Goal: Navigation & Orientation: Find specific page/section

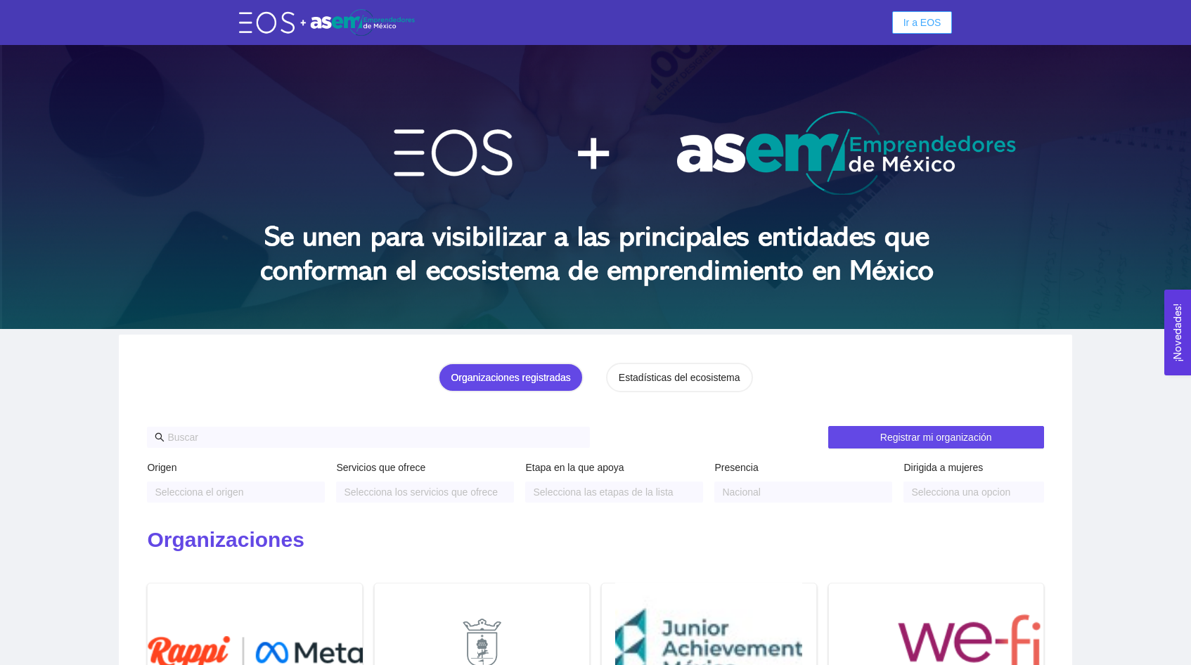
click at [909, 25] on span "Ir a EOS" at bounding box center [922, 22] width 38 height 15
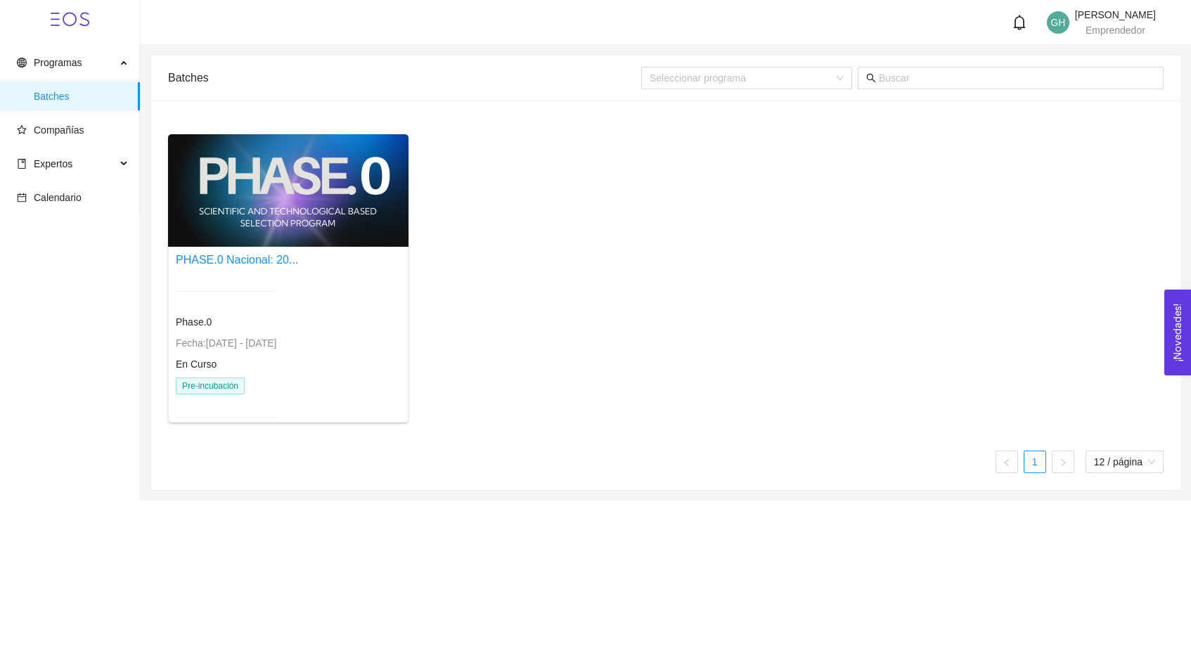
click at [246, 249] on div "PHASE.0 Nacional: 20... Phase.0 Fecha: [DATE] - [DATE] En Curso Pre-incubación" at bounding box center [288, 343] width 239 height 192
click at [252, 269] on div "PHASE.0 Nacional: 20... Phase.0 Fecha: [DATE] - [DATE] En Curso Pre-incubación" at bounding box center [237, 342] width 122 height 183
click at [241, 257] on link "PHASE.0 Nacional: 20..." at bounding box center [237, 260] width 122 height 12
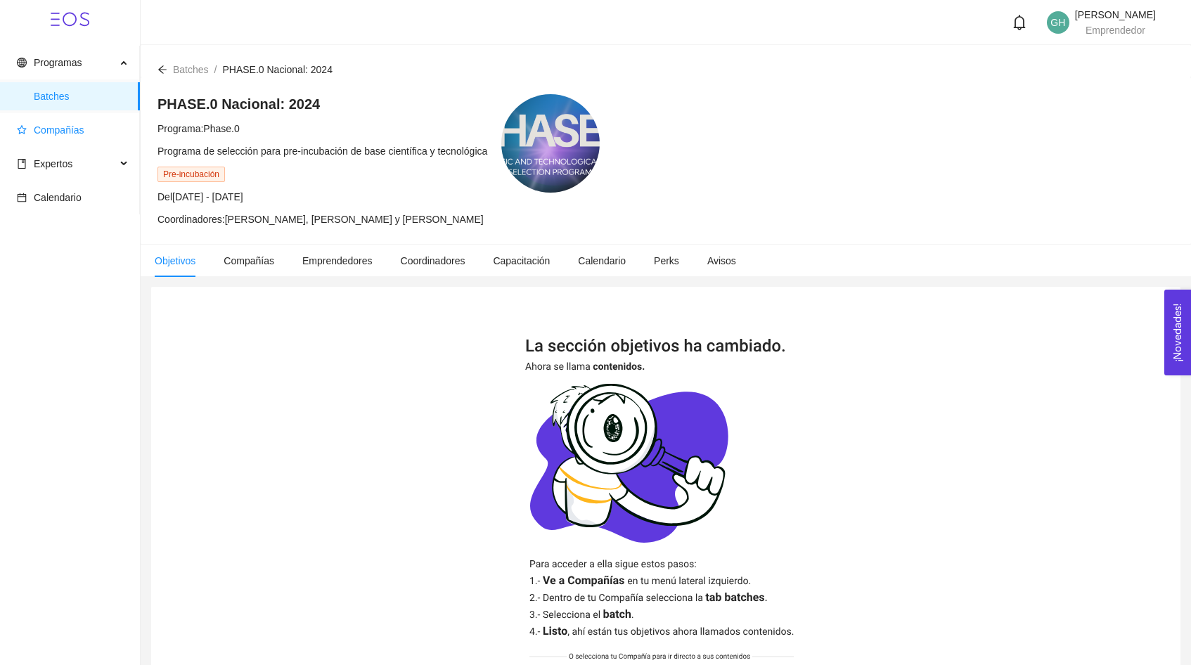
click at [58, 128] on span "Compañías" at bounding box center [59, 129] width 51 height 11
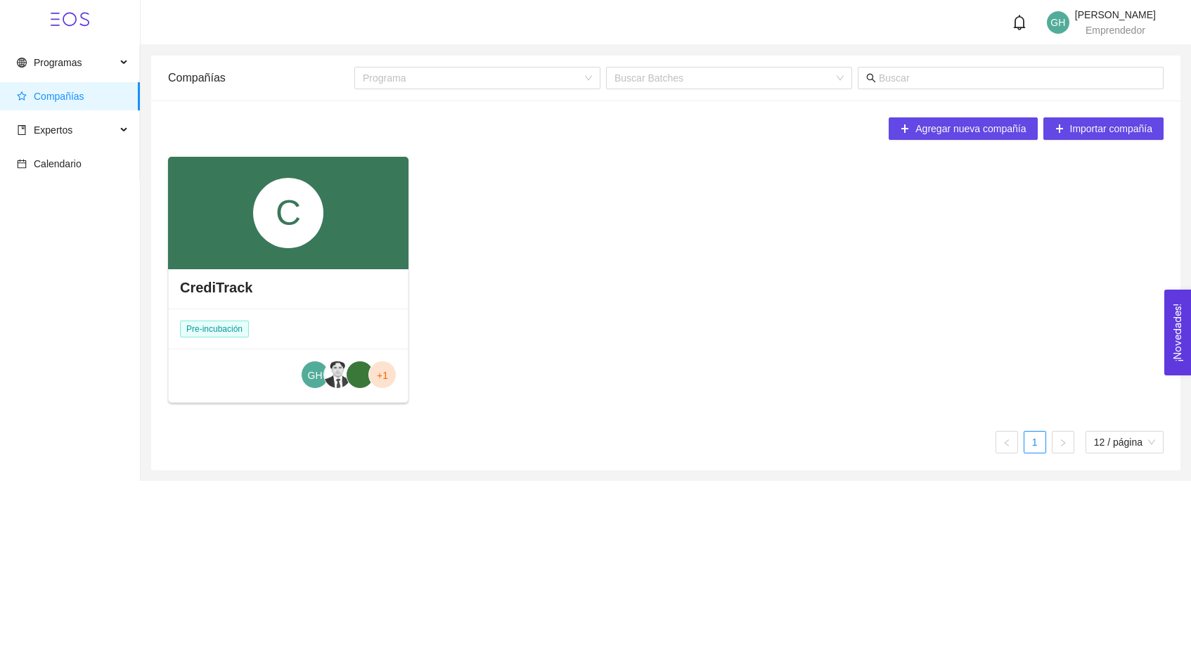
click at [265, 237] on div "C" at bounding box center [288, 213] width 70 height 70
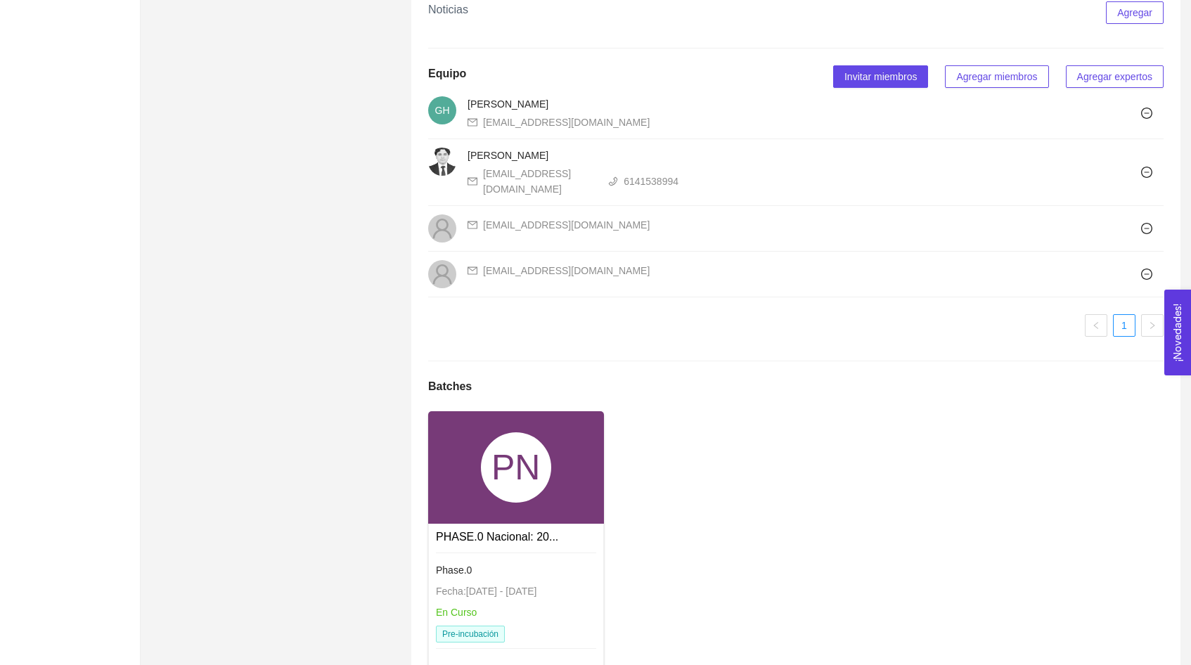
scroll to position [873, 0]
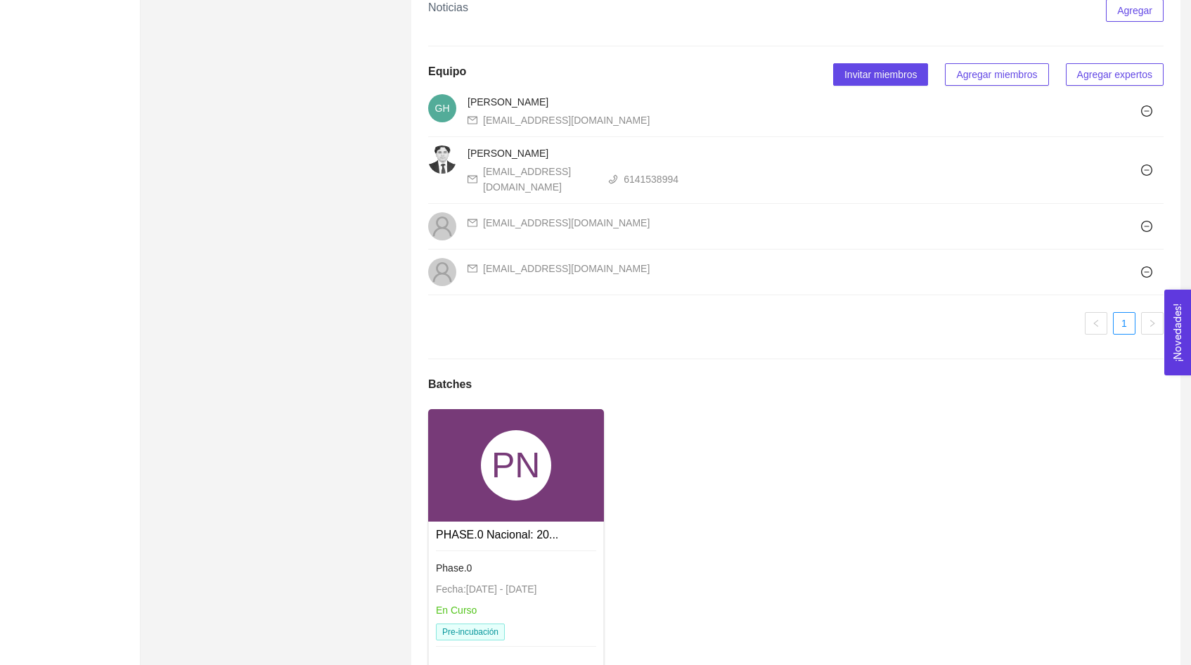
click at [534, 460] on div "PN" at bounding box center [516, 465] width 70 height 70
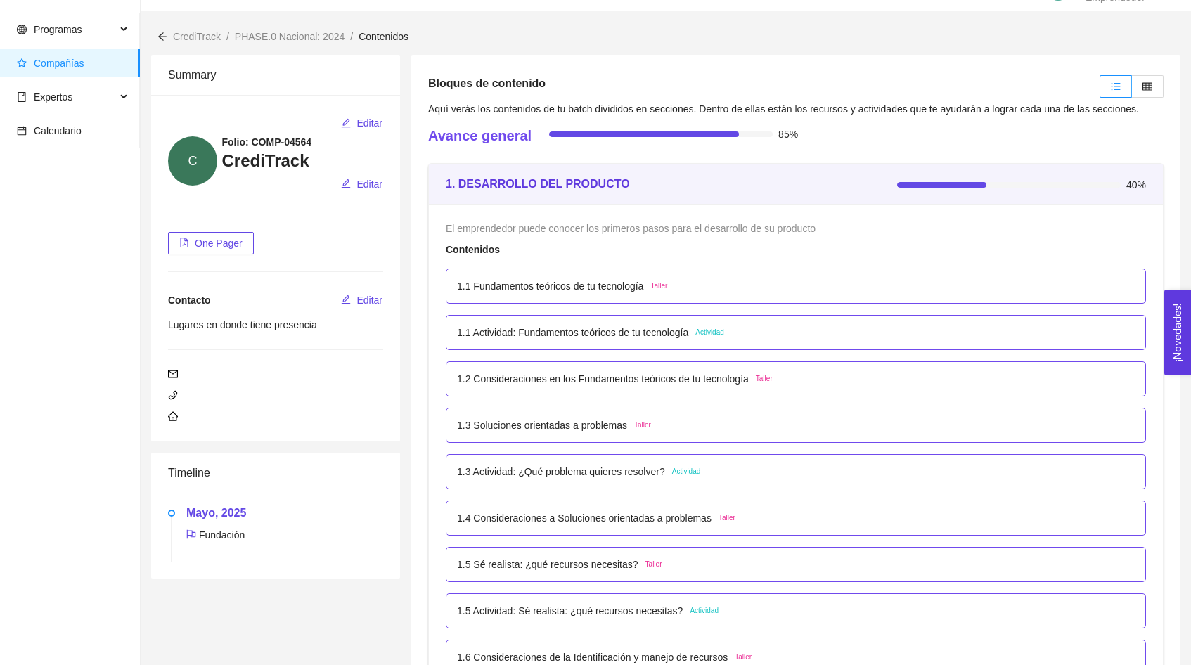
scroll to position [30, 0]
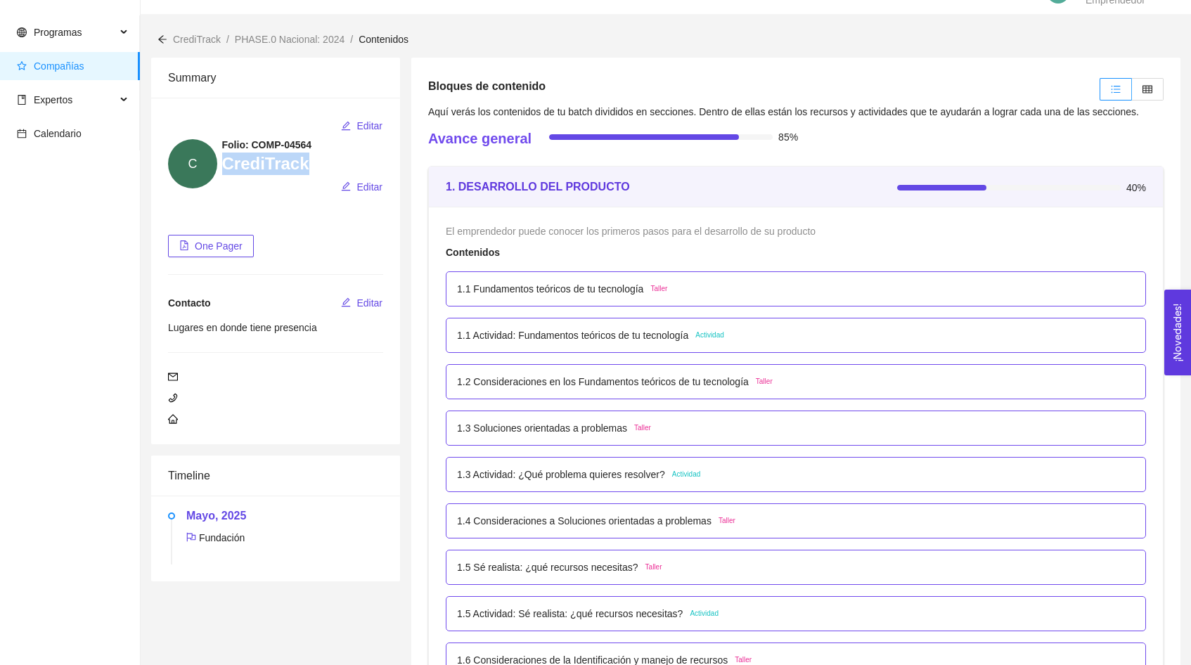
drag, startPoint x: 307, startPoint y: 162, endPoint x: 226, endPoint y: 172, distance: 81.4
click at [226, 172] on h3 "CrediTrack" at bounding box center [303, 164] width 162 height 22
click at [332, 168] on h3 "CrediTrack" at bounding box center [303, 164] width 162 height 22
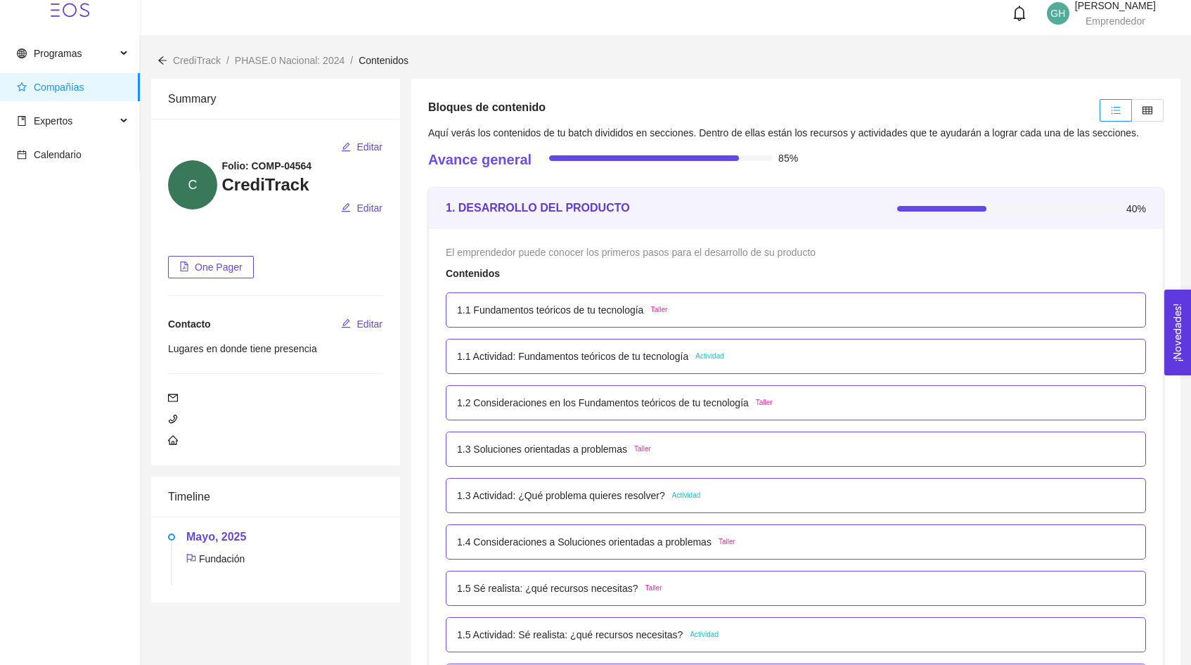
scroll to position [0, 0]
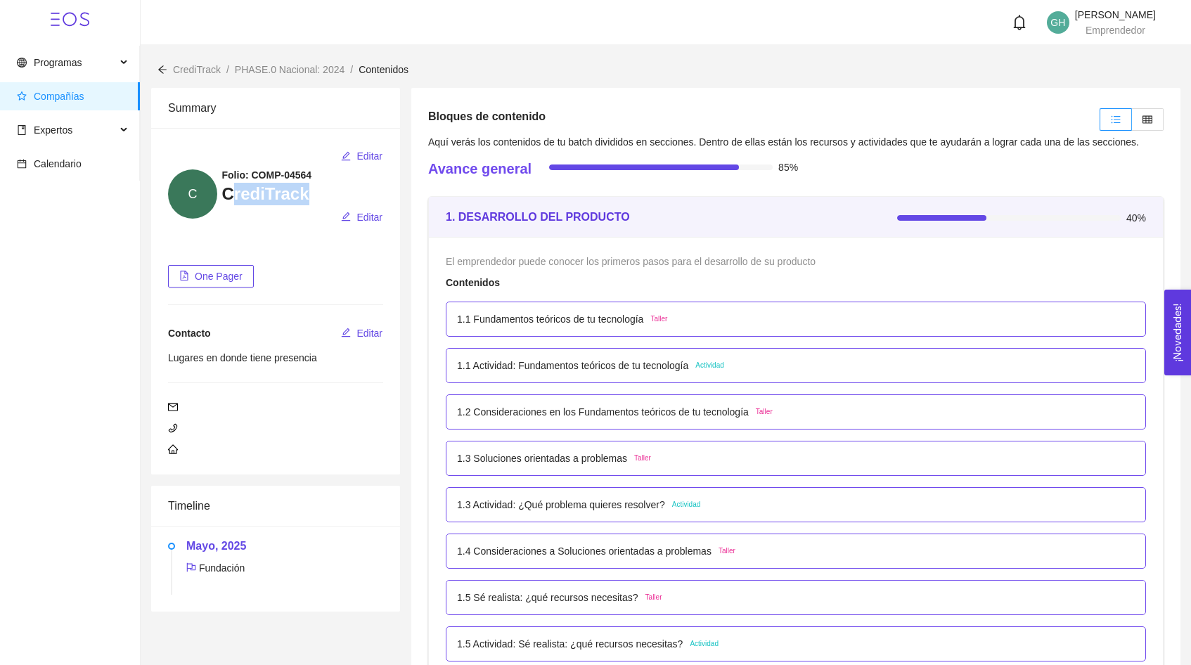
drag, startPoint x: 308, startPoint y: 193, endPoint x: 228, endPoint y: 195, distance: 79.5
click at [228, 195] on h3 "CrediTrack" at bounding box center [303, 194] width 162 height 22
